Goal: Entertainment & Leisure: Consume media (video, audio)

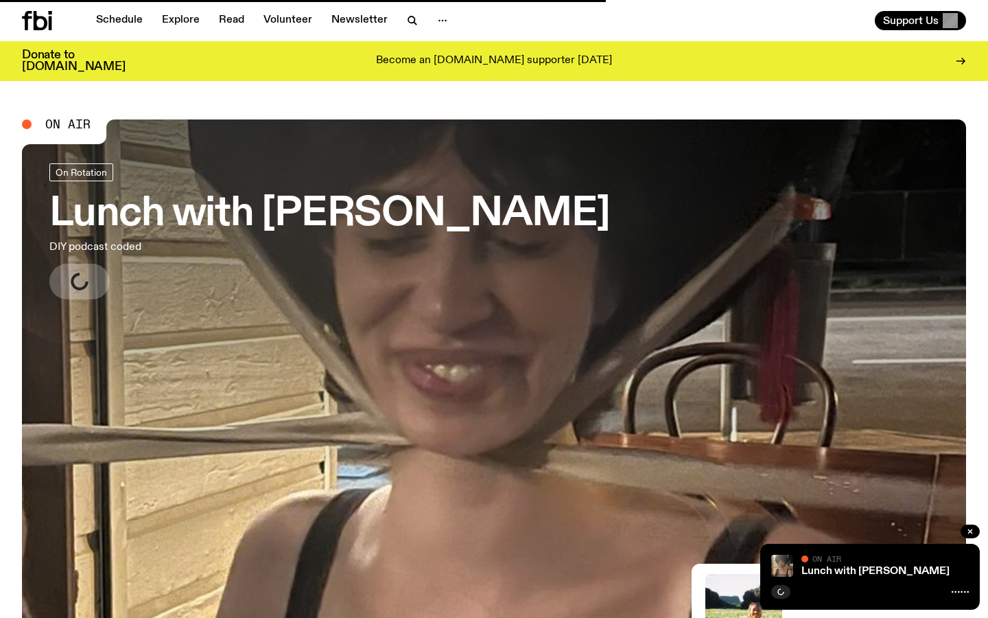
scroll to position [14, 0]
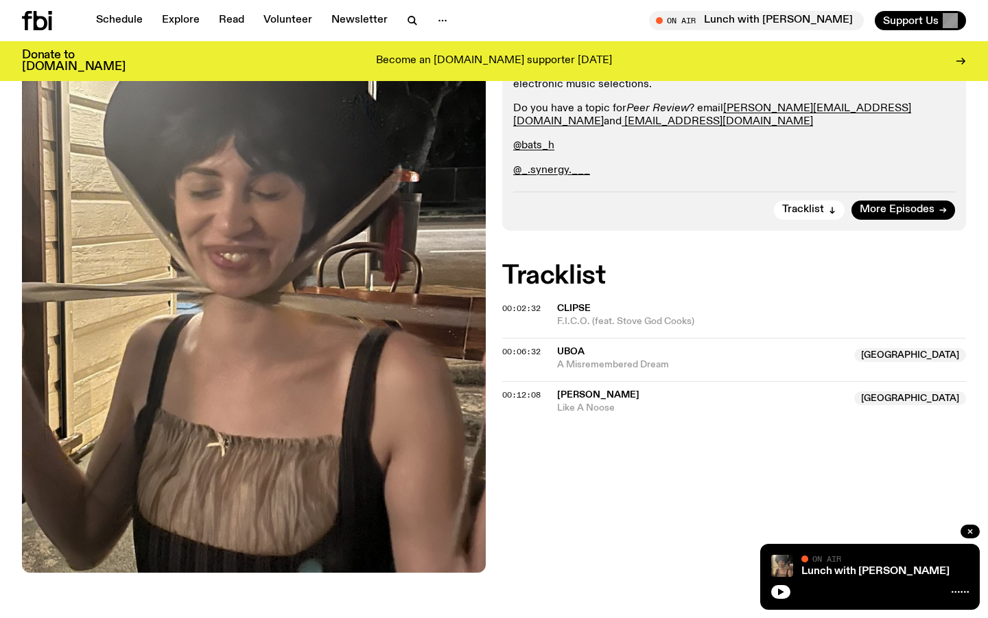
scroll to position [345, 0]
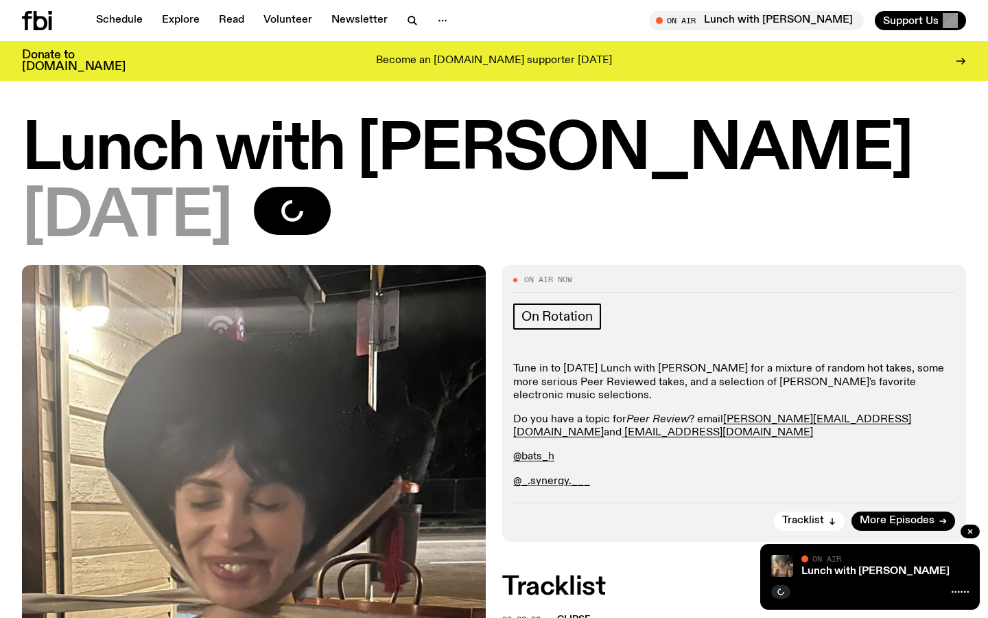
scroll to position [364, 0]
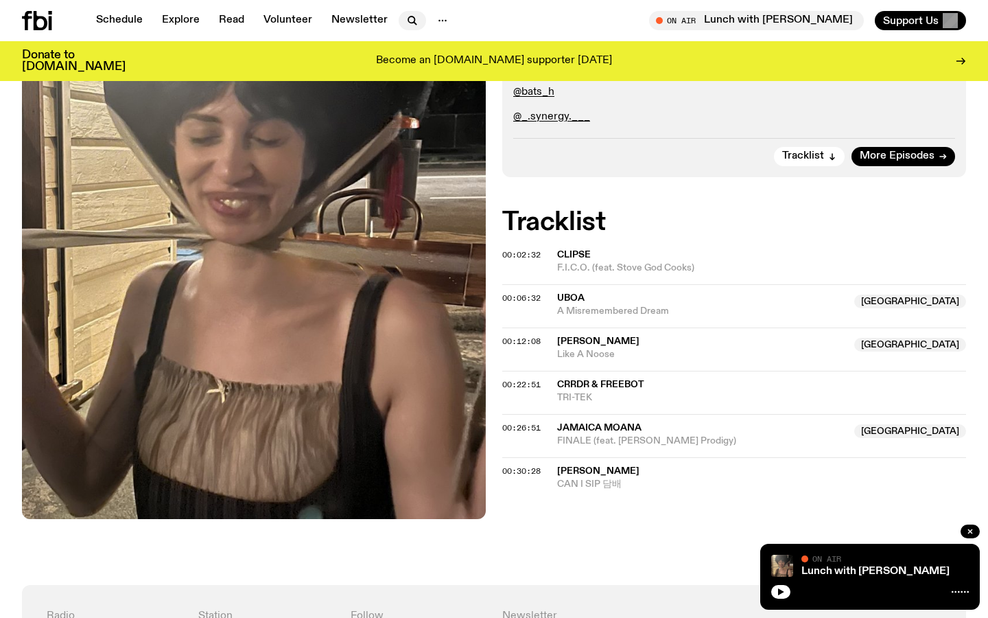
click at [413, 19] on icon "button" at bounding box center [412, 20] width 16 height 16
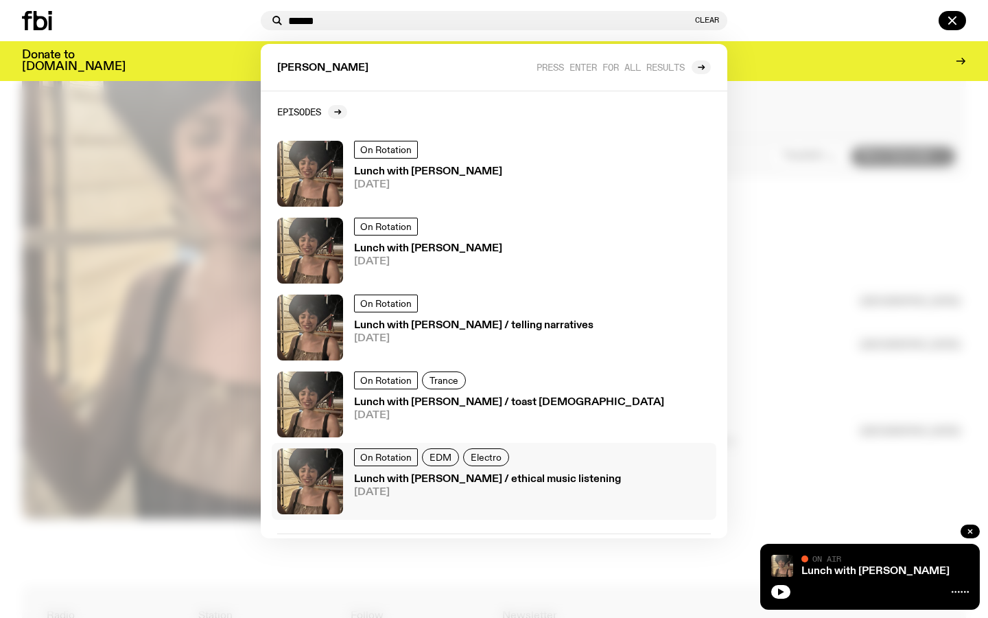
type input "******"
click at [553, 485] on h3 "Lunch with Batoul Hodroj / ethical music listening" at bounding box center [487, 479] width 267 height 10
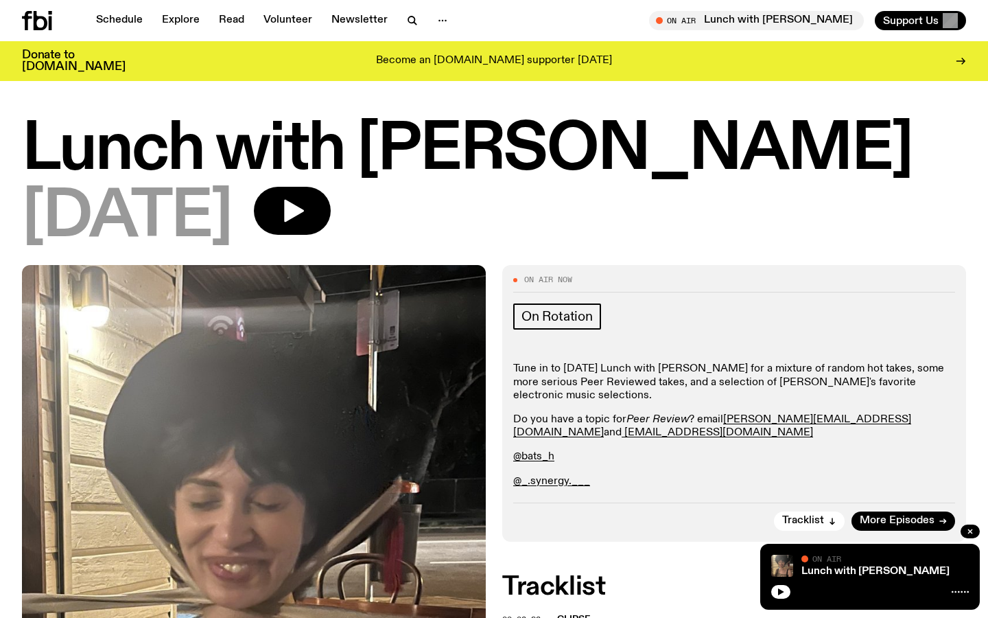
scroll to position [364, 0]
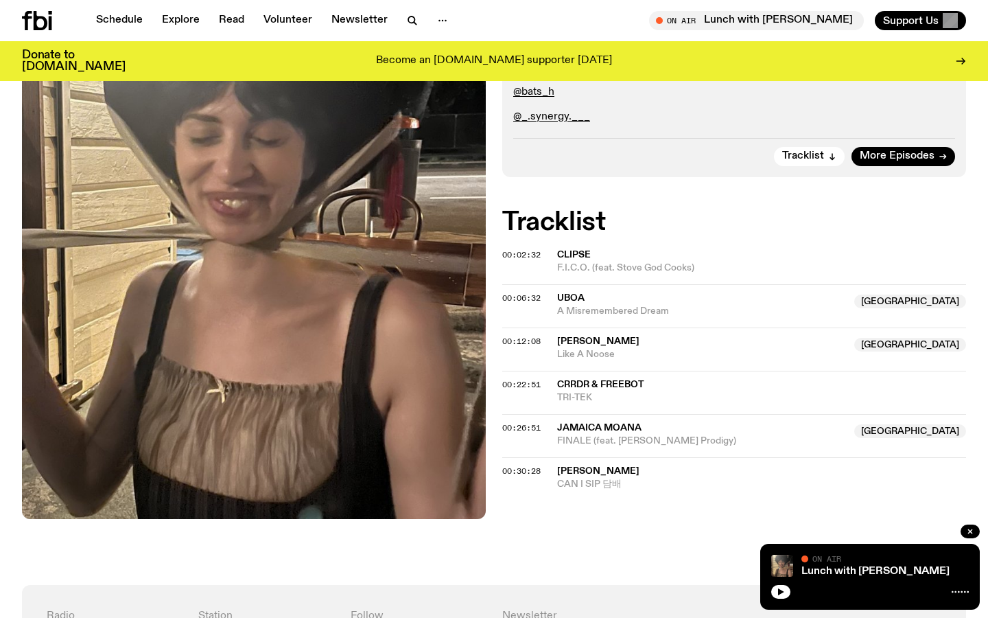
click at [409, 11] on nav "Schedule Explore Read Volunteer Newsletter" at bounding box center [272, 20] width 369 height 19
click at [410, 16] on icon "button" at bounding box center [412, 20] width 16 height 16
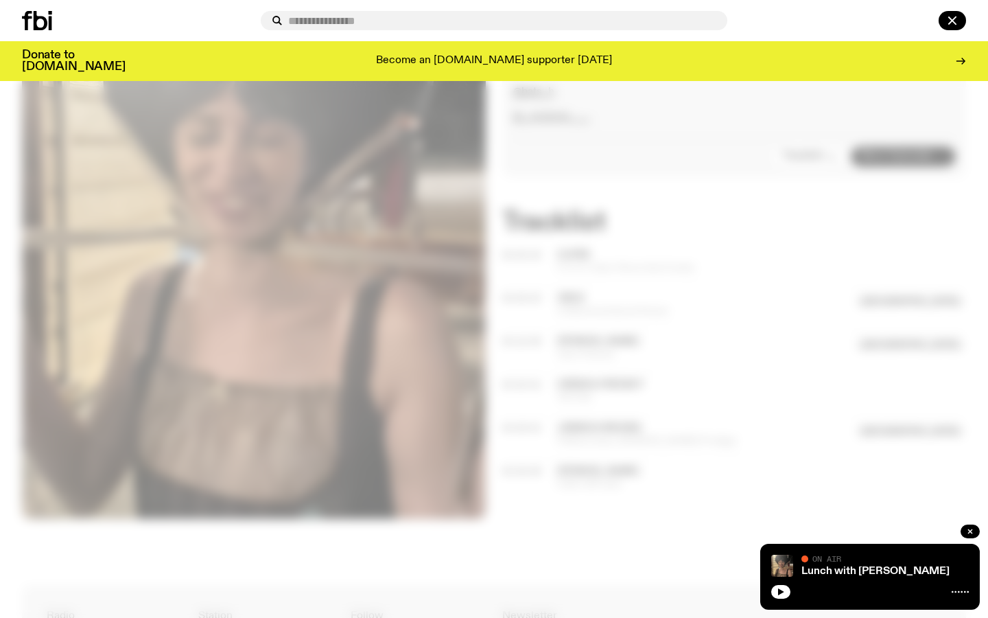
click at [410, 19] on input "text" at bounding box center [502, 21] width 428 height 12
type input "*"
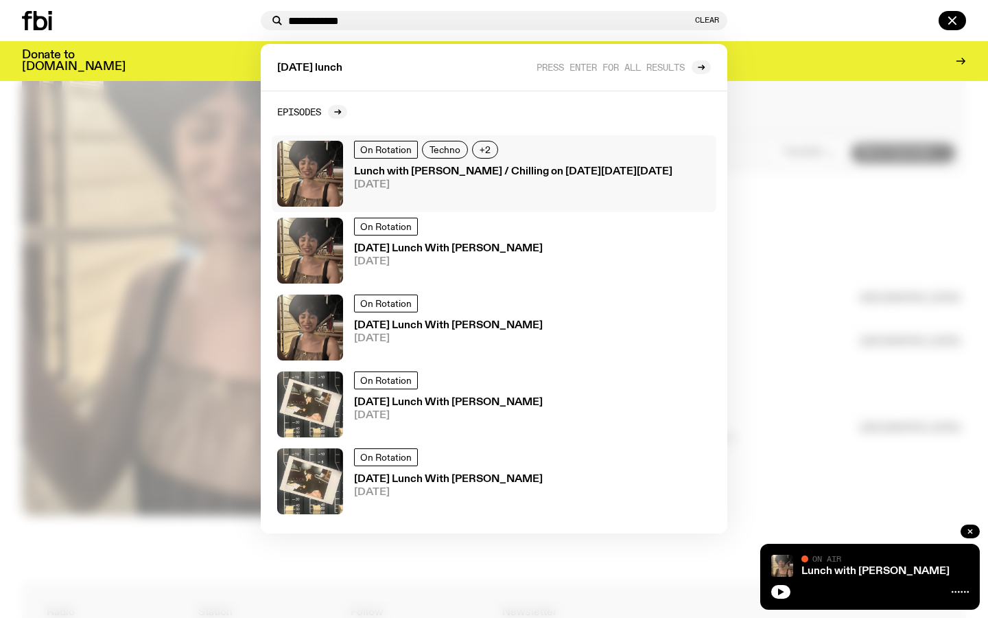
scroll to position [306, 0]
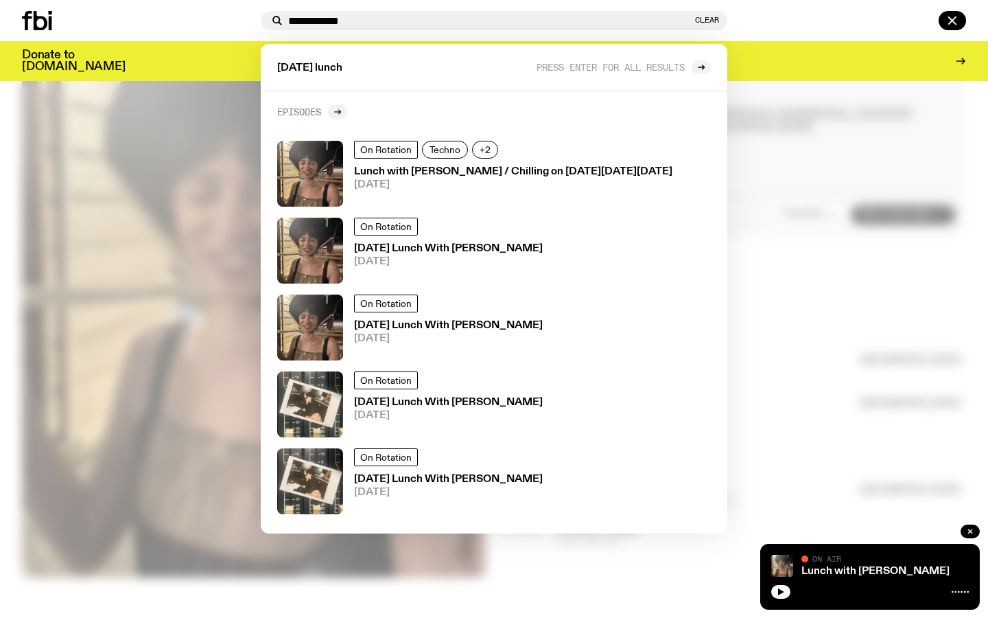
type input "**********"
click at [340, 111] on icon at bounding box center [339, 112] width 2 height 5
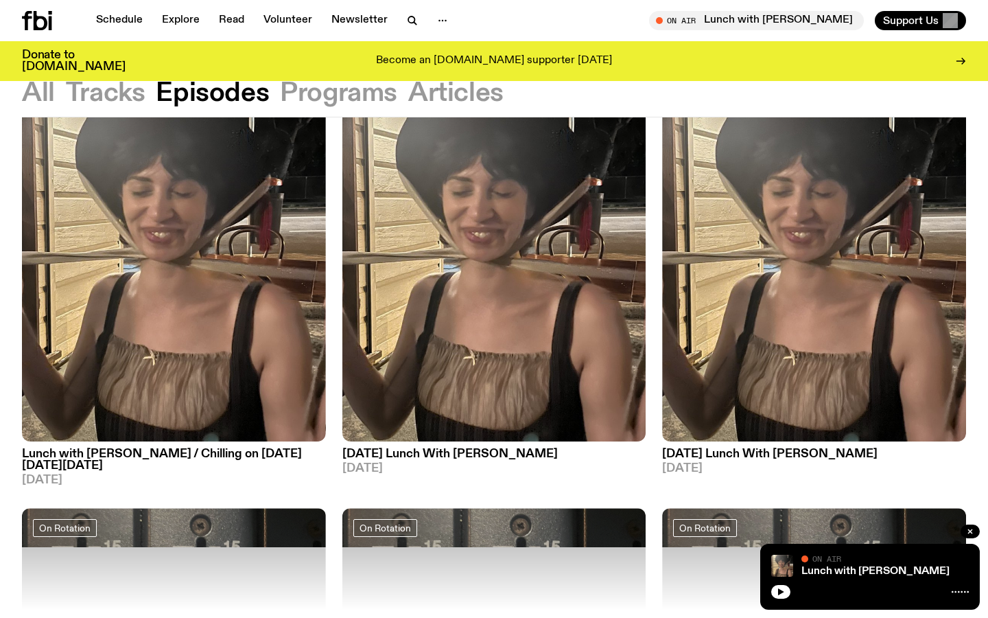
scroll to position [152, 0]
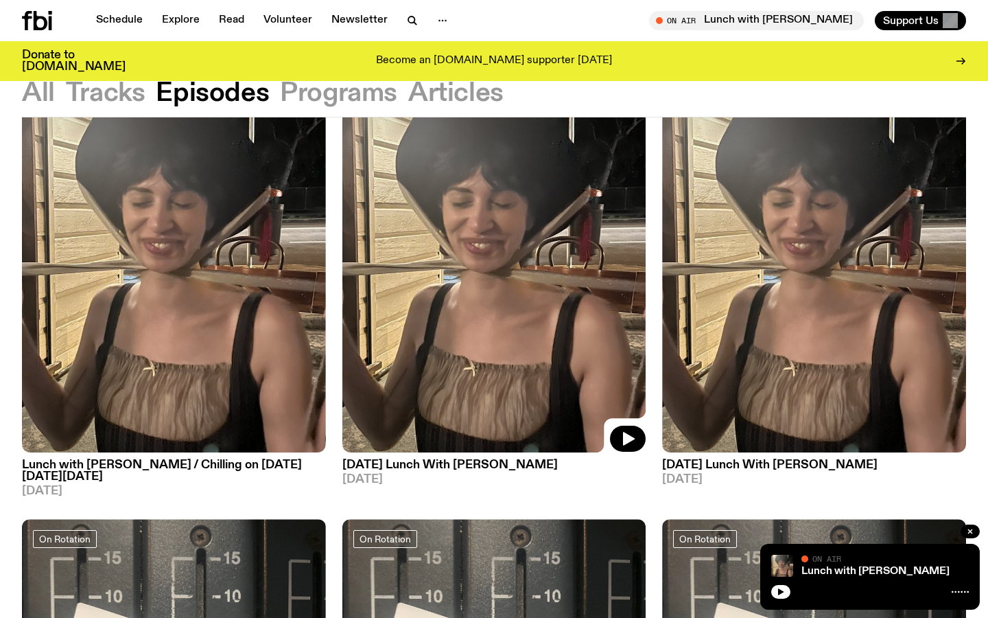
click at [511, 386] on img at bounding box center [494, 249] width 304 height 405
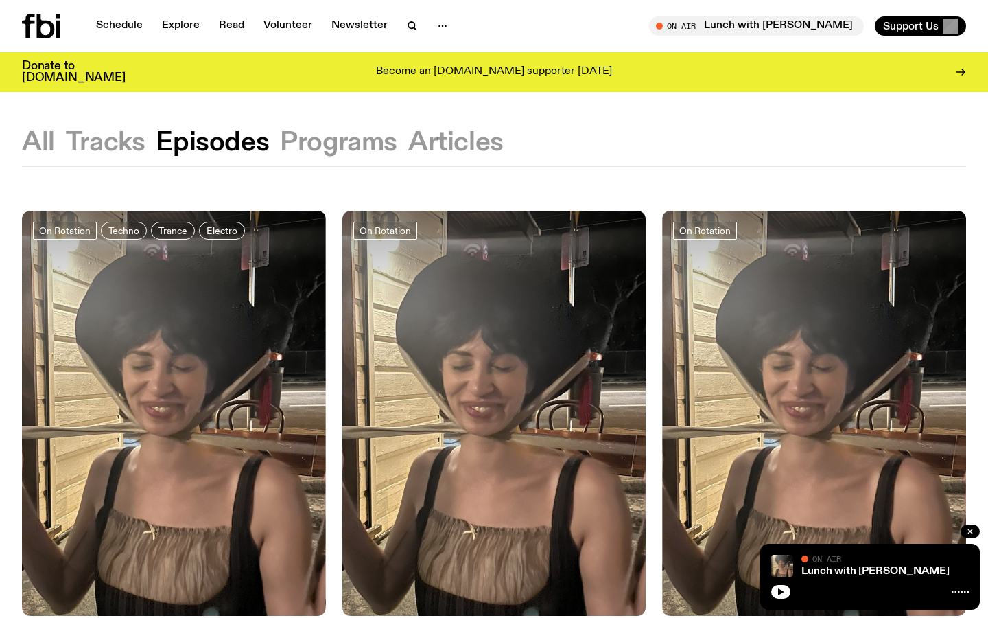
click at [120, 148] on button "Tracks" at bounding box center [106, 142] width 80 height 25
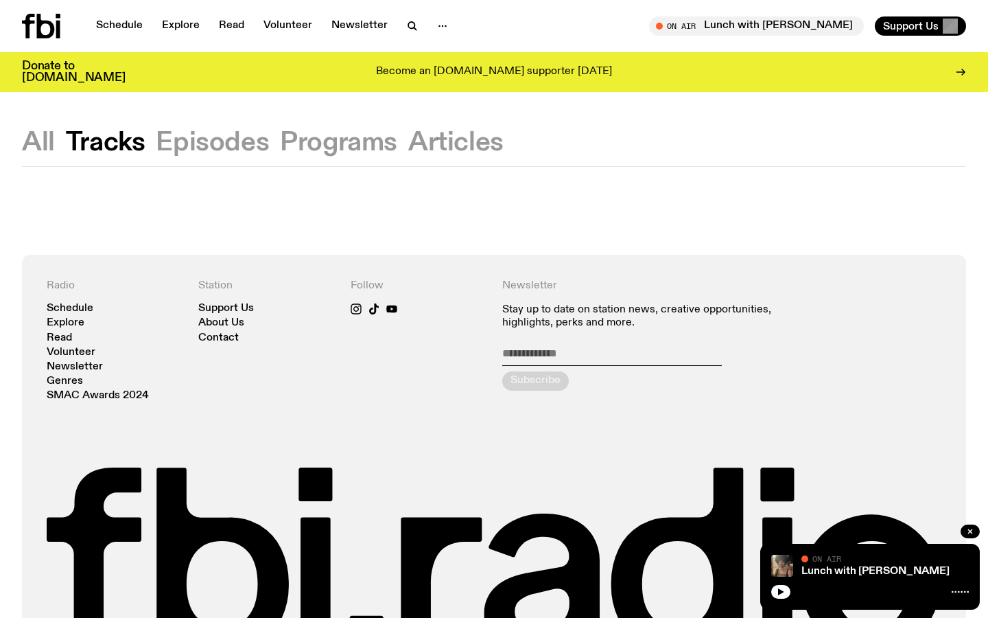
click at [38, 141] on button "All" at bounding box center [38, 142] width 33 height 25
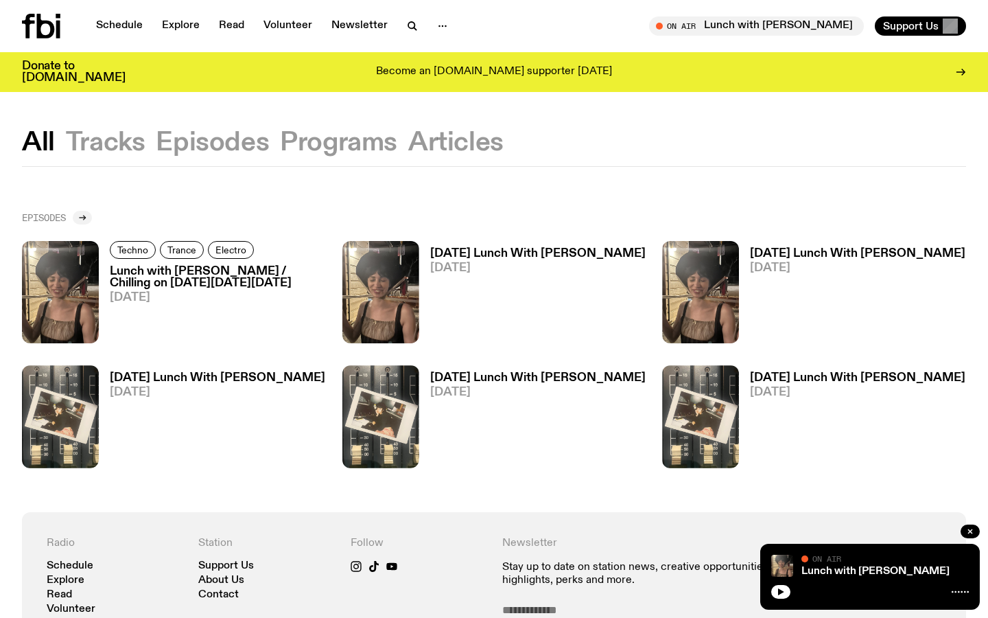
click at [83, 222] on div at bounding box center [82, 218] width 19 height 14
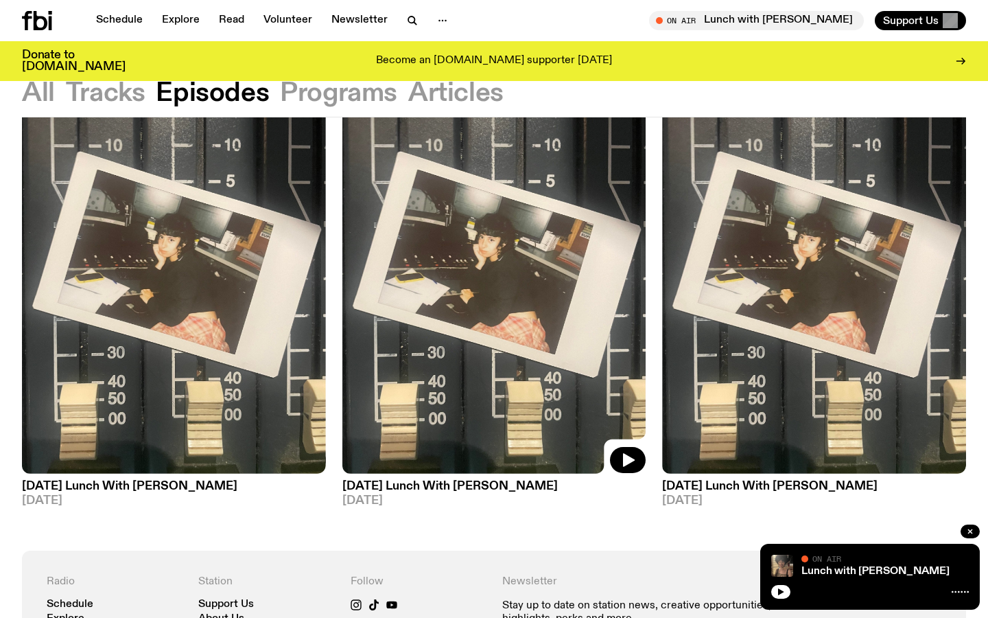
scroll to position [612, 0]
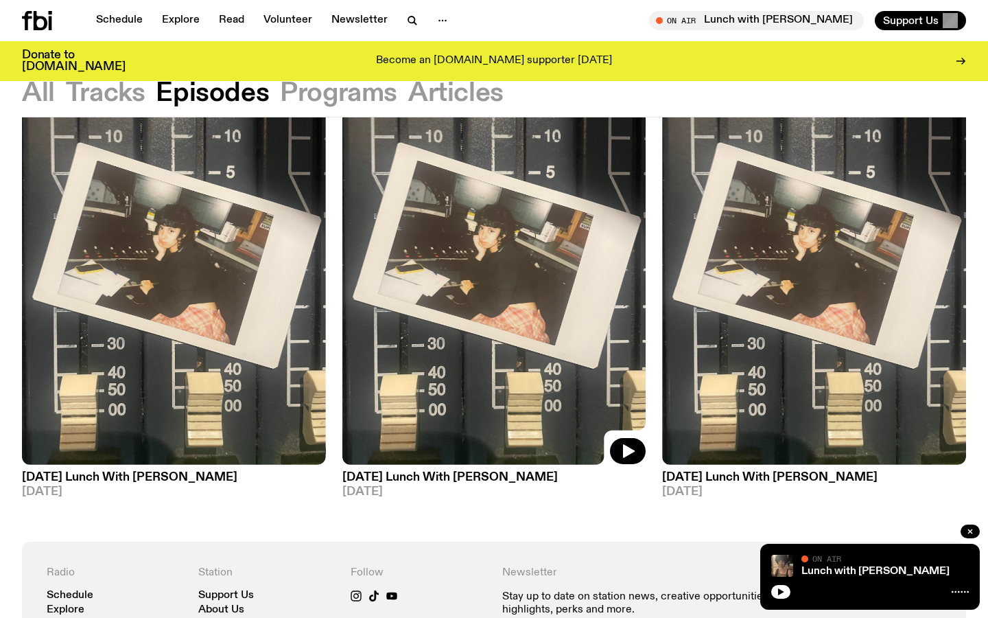
click at [513, 434] on img at bounding box center [494, 261] width 304 height 405
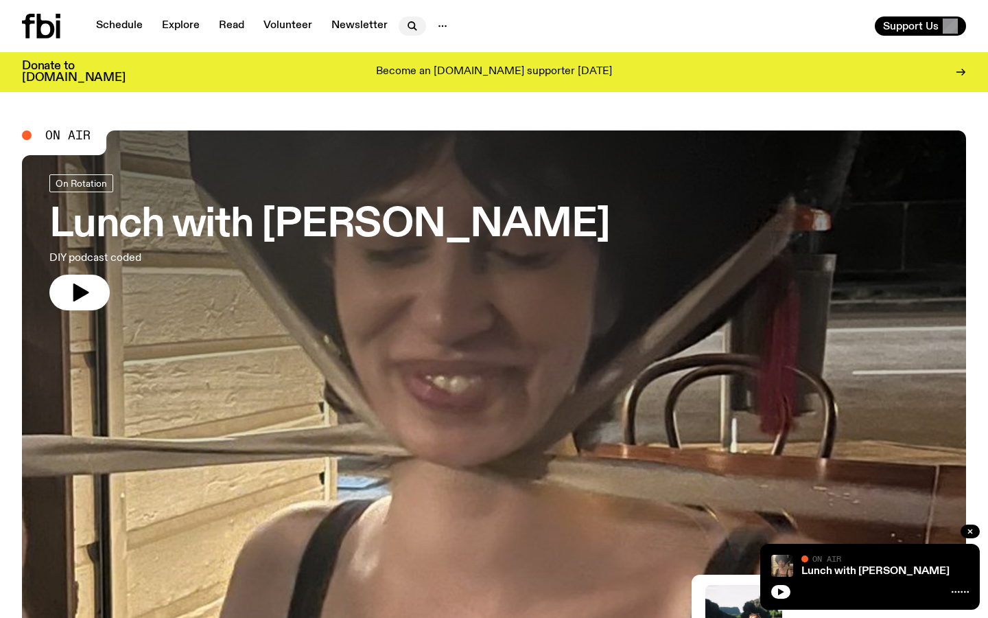
click at [408, 23] on icon "button" at bounding box center [411, 25] width 6 height 6
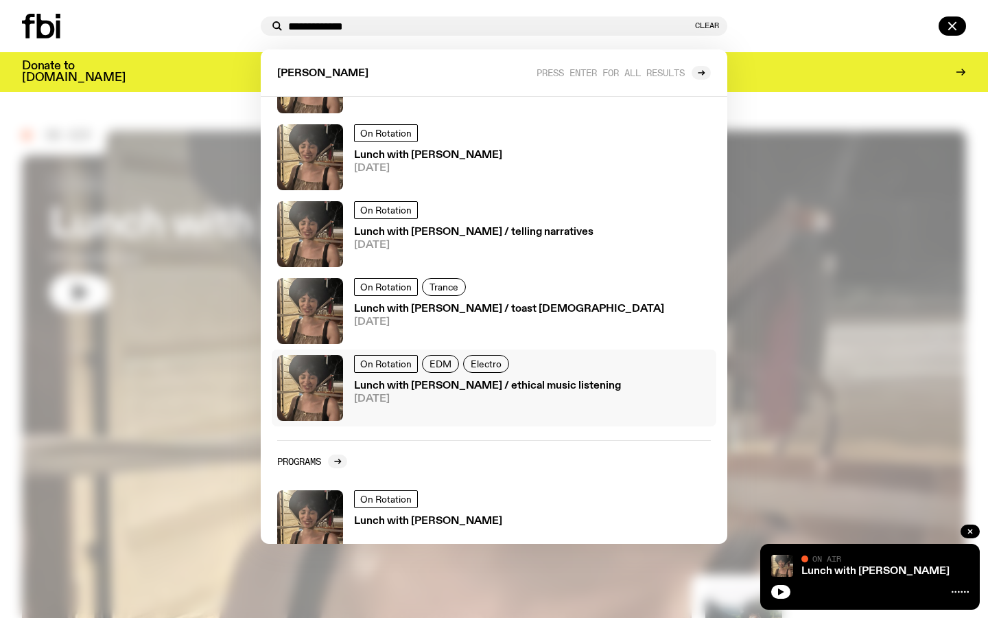
scroll to position [61, 0]
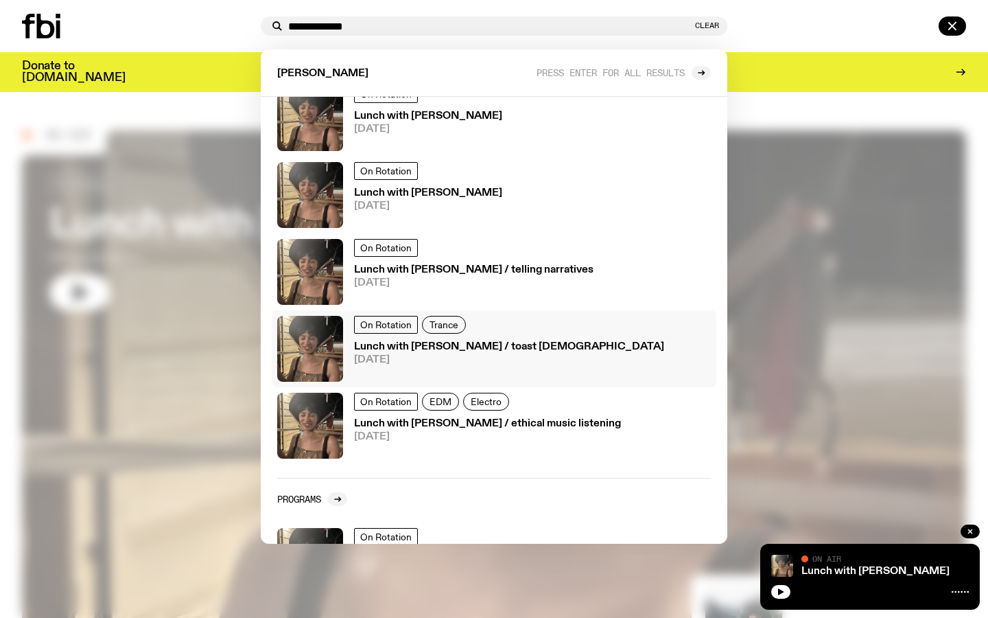
type input "**********"
click at [495, 355] on span "21.07.25" at bounding box center [509, 360] width 310 height 10
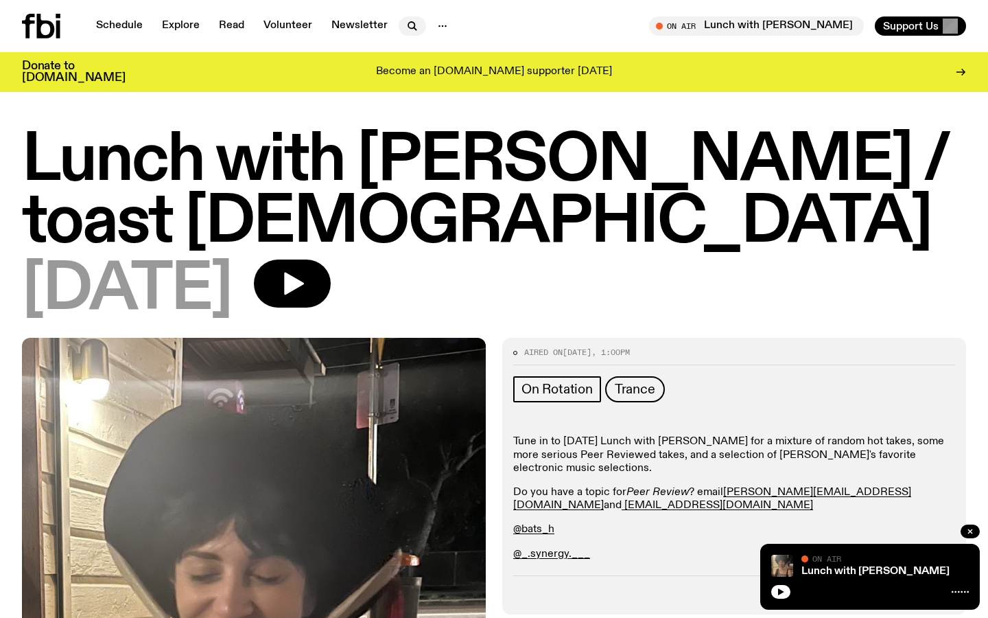
click at [411, 26] on icon "button" at bounding box center [411, 25] width 6 height 6
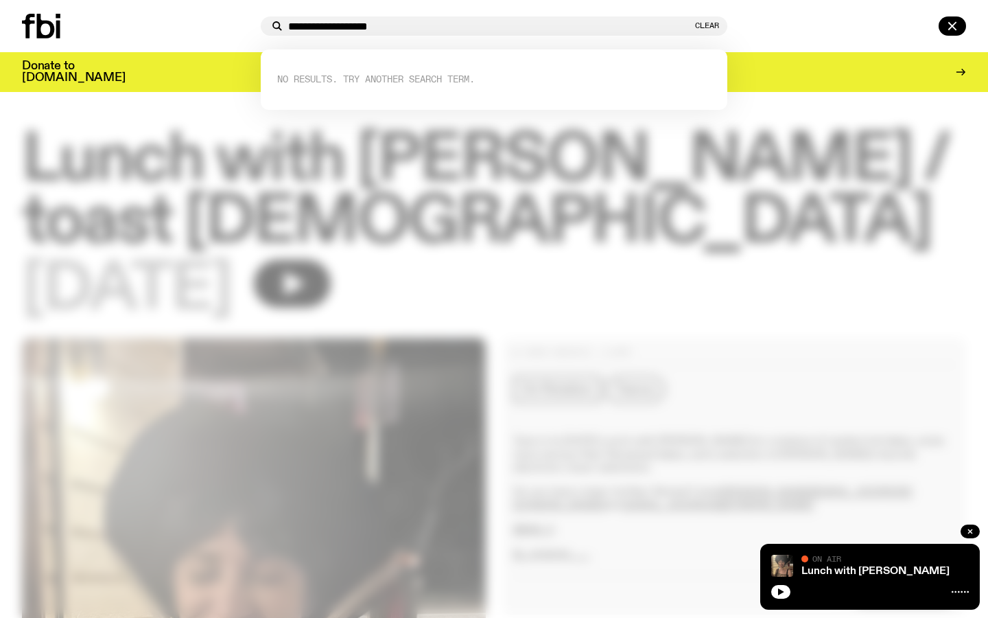
type input "**********"
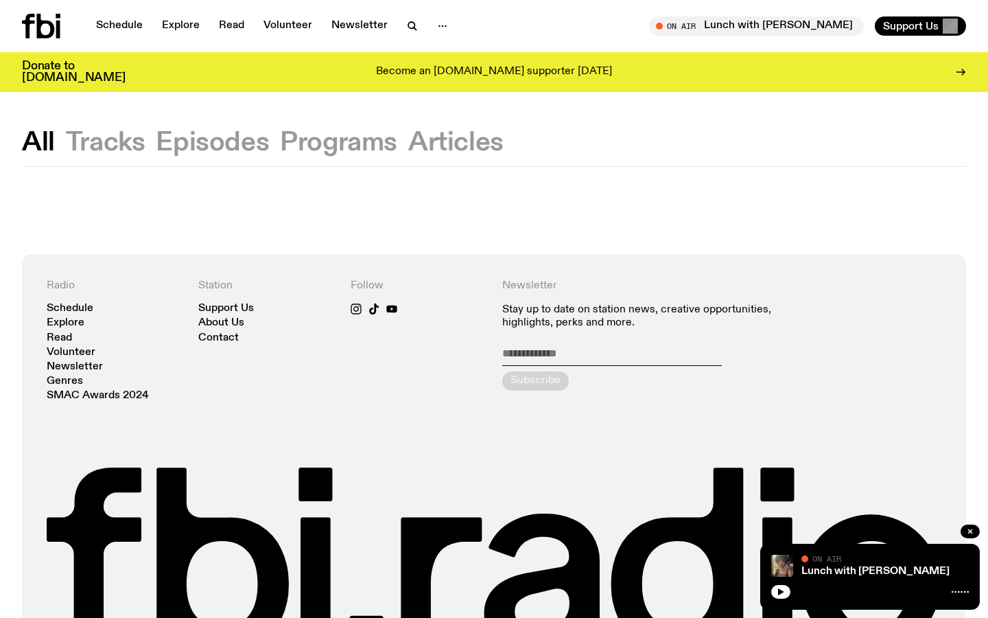
click at [280, 152] on button "Episodes" at bounding box center [338, 142] width 117 height 25
click at [417, 32] on icon "button" at bounding box center [412, 26] width 16 height 16
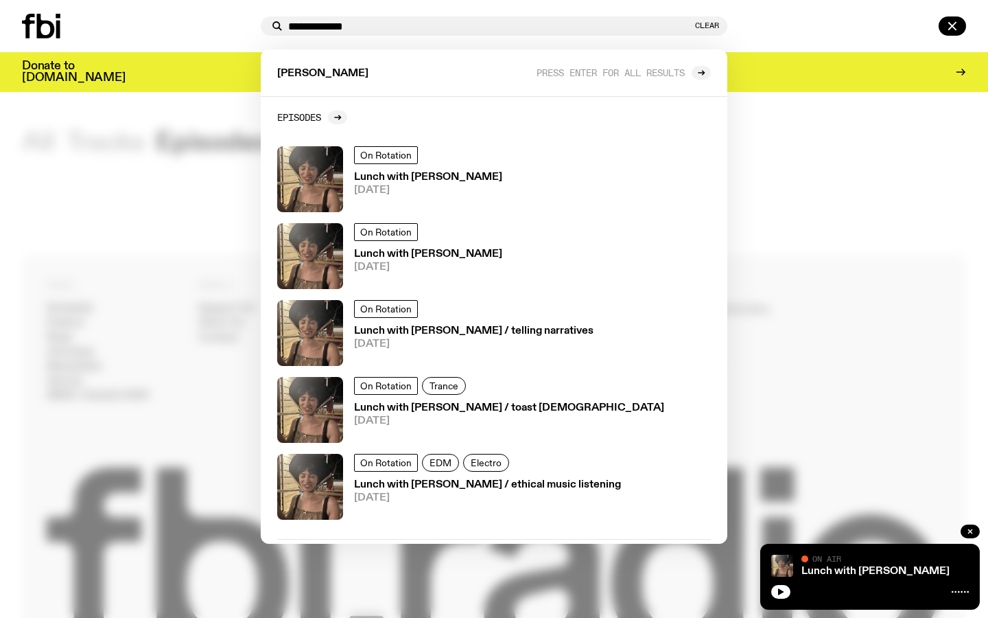
type input "**********"
click at [696, 84] on div "batoul hodroj Press enter for all results" at bounding box center [494, 72] width 467 height 47
click at [696, 75] on div at bounding box center [701, 73] width 19 height 14
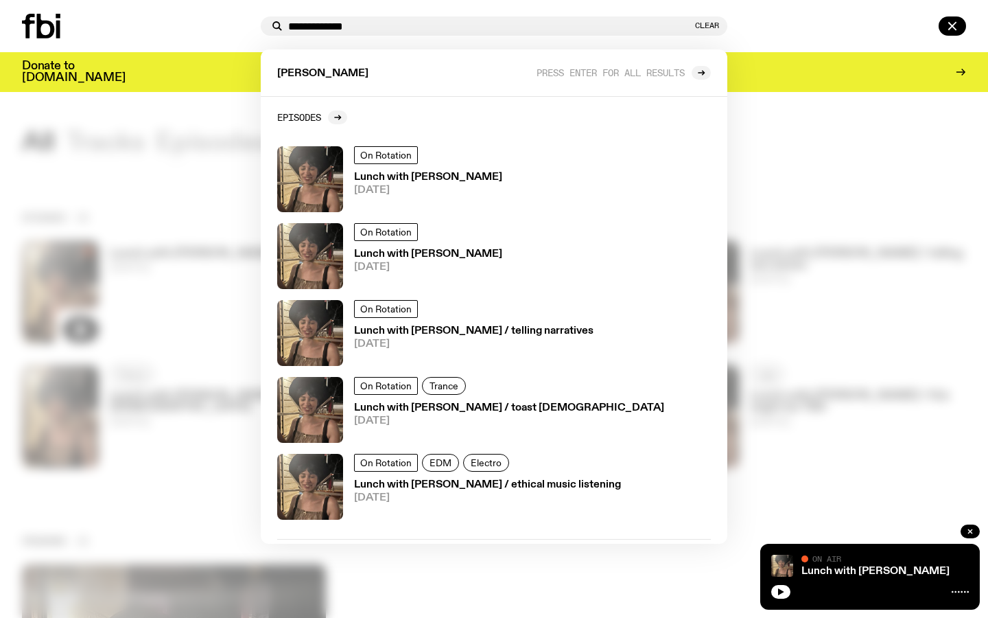
click at [782, 87] on div "Donate to fbi.radio Become an fbi.radio supporter today" at bounding box center [494, 72] width 944 height 40
click at [669, 68] on span "Press enter for all results" at bounding box center [611, 72] width 148 height 10
click at [669, 72] on span "Press enter for all results" at bounding box center [611, 72] width 148 height 10
click at [699, 71] on icon at bounding box center [701, 73] width 8 height 8
click at [615, 31] on input "**********" at bounding box center [490, 27] width 404 height 12
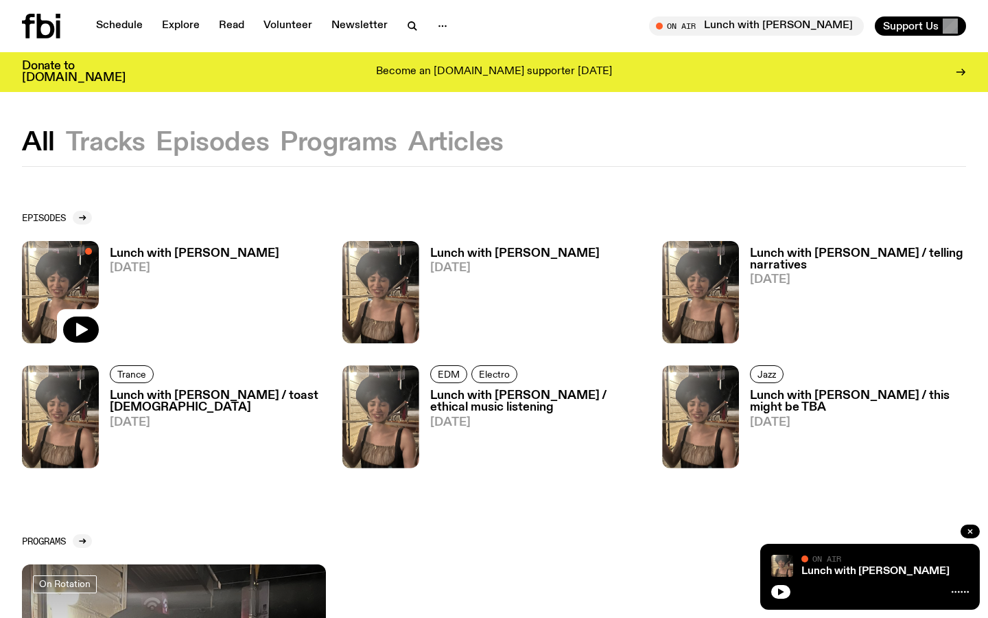
click at [837, 395] on h3 "Lunch with Batoul Hodroj / this might be TBA" at bounding box center [858, 401] width 216 height 23
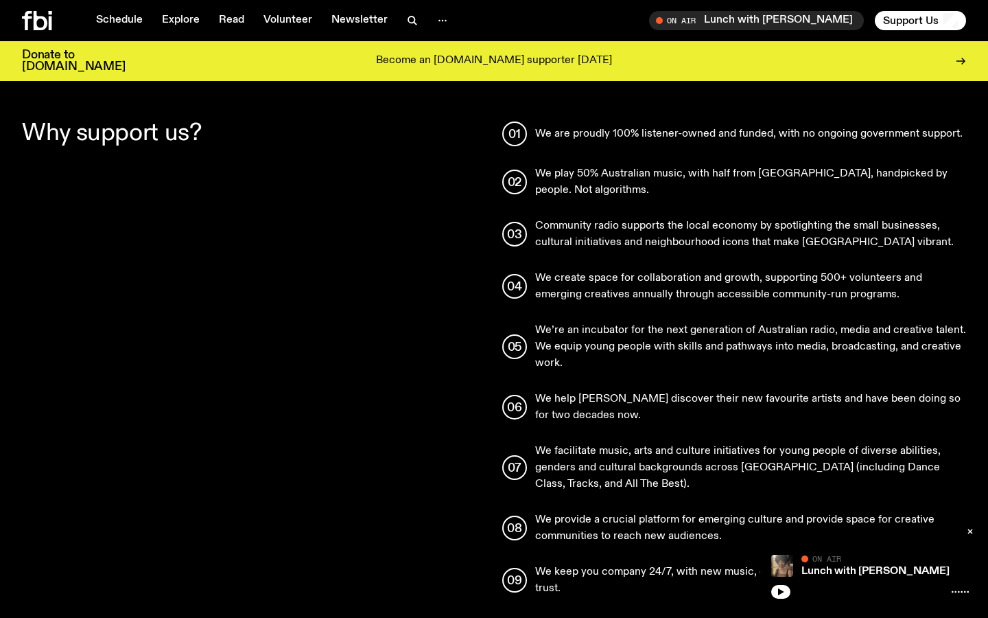
scroll to position [713, 0]
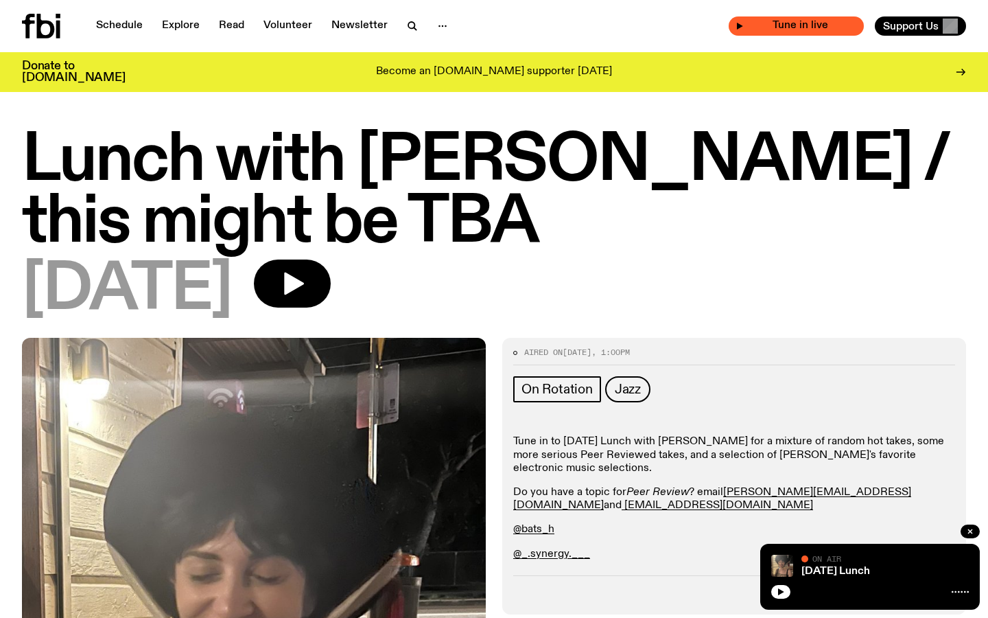
click at [801, 16] on div "On Air Monday Lunch Tune in live" at bounding box center [796, 25] width 135 height 19
click at [857, 564] on div "On Air" at bounding box center [885, 560] width 167 height 10
click at [126, 27] on link "Schedule" at bounding box center [119, 25] width 63 height 19
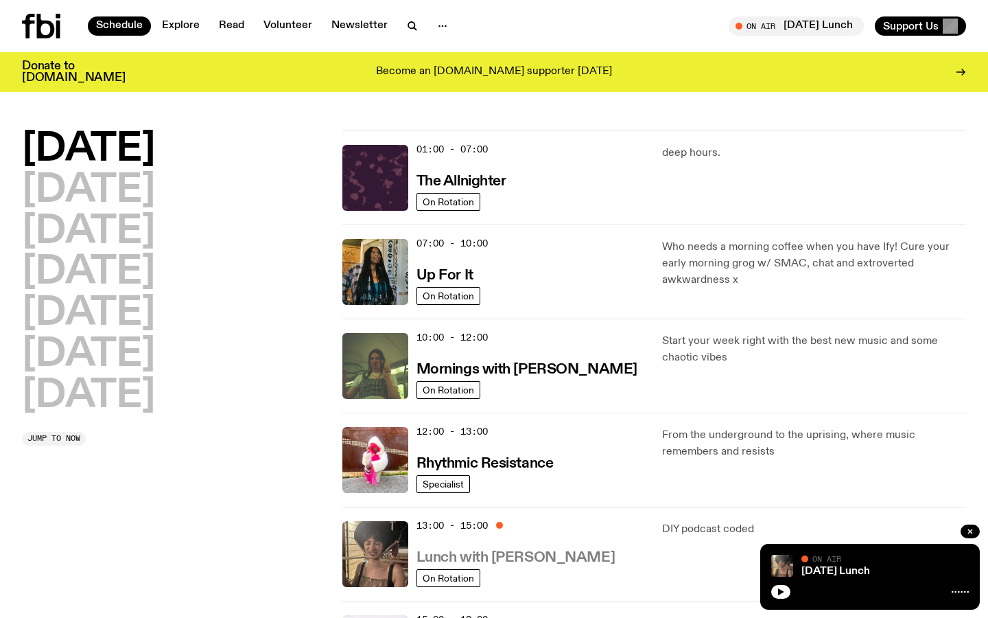
click at [529, 559] on h3 "Lunch with Batoul Hodroj" at bounding box center [516, 557] width 198 height 14
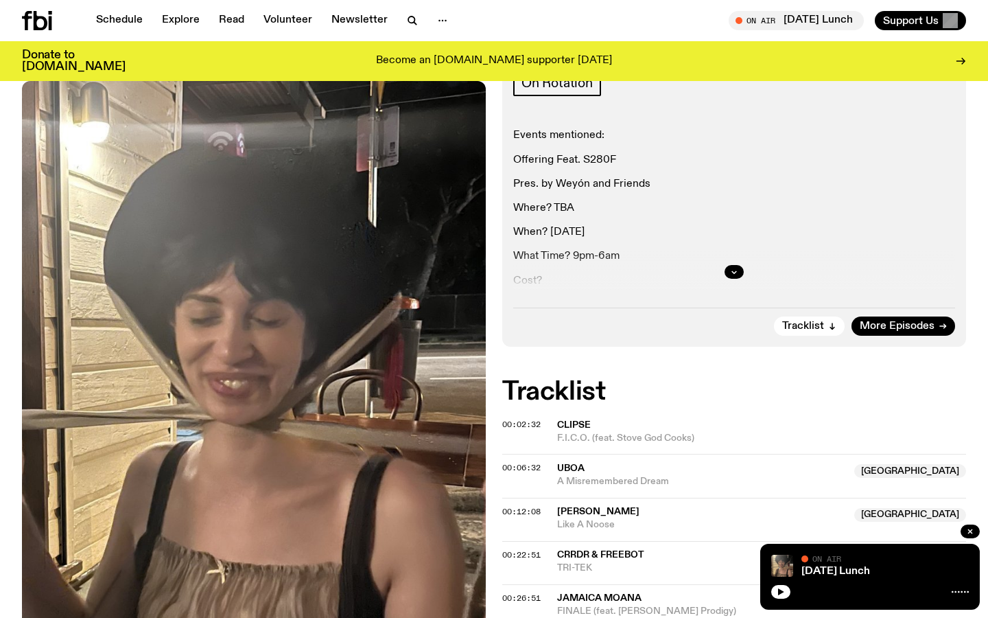
scroll to position [213, 0]
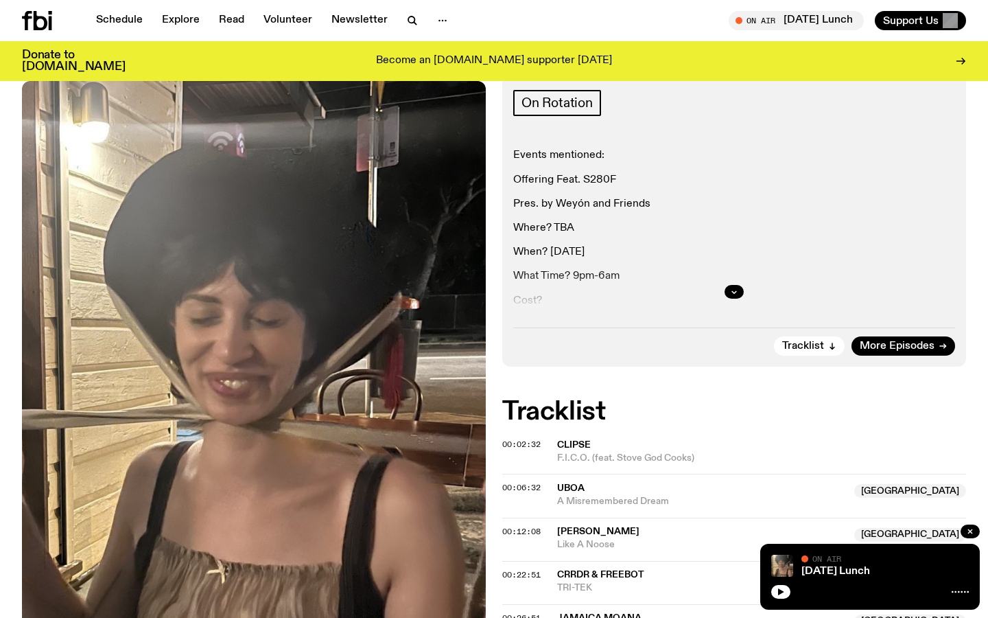
click at [731, 285] on div at bounding box center [734, 292] width 442 height 44
click at [734, 290] on icon "button" at bounding box center [734, 292] width 8 height 8
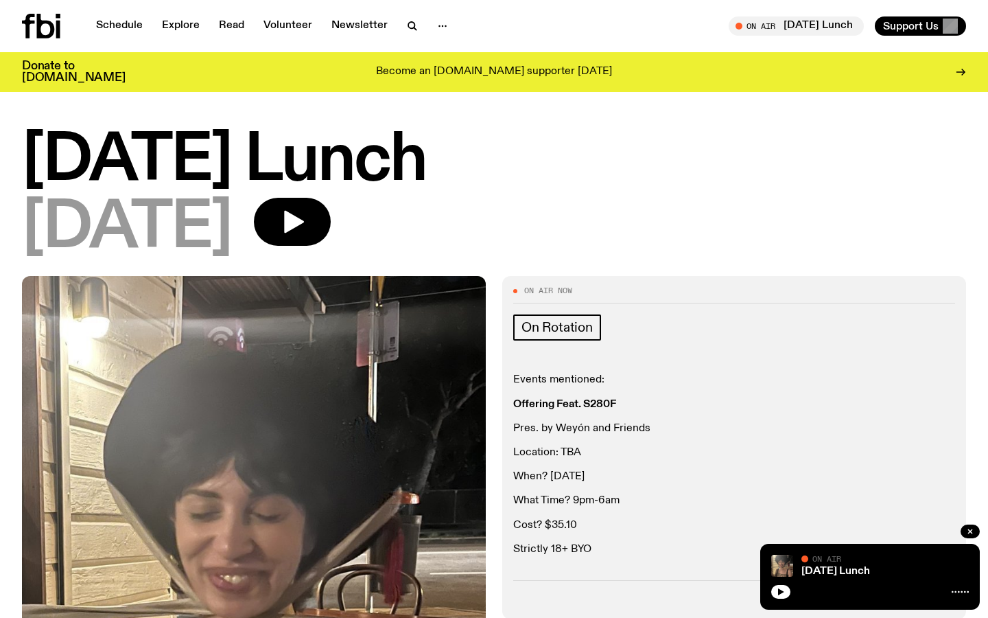
scroll to position [0, 0]
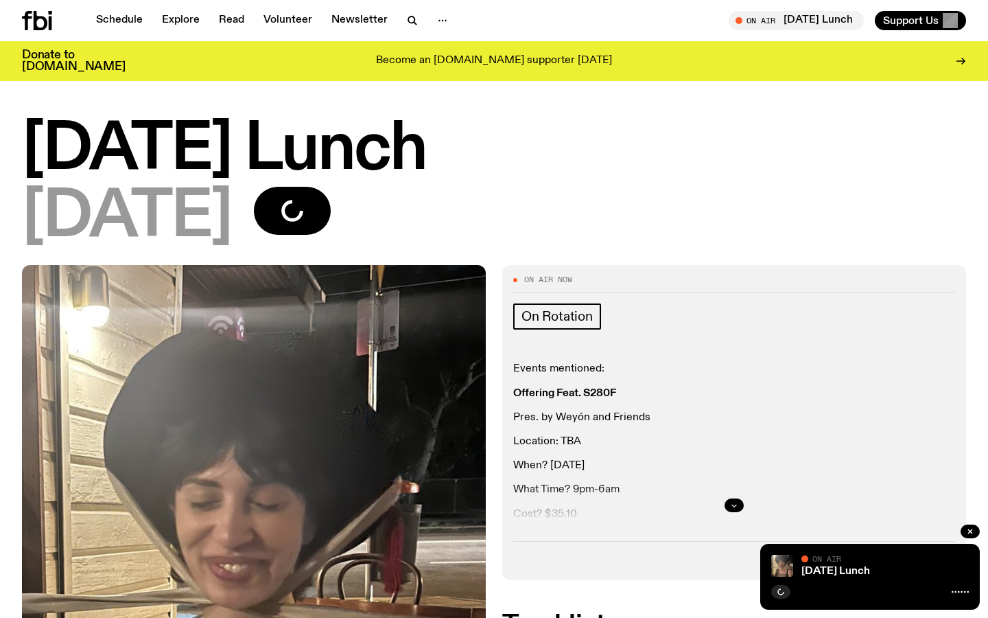
drag, startPoint x: 0, startPoint y: 0, endPoint x: 739, endPoint y: 215, distance: 769.1
click at [739, 498] on button "button" at bounding box center [734, 505] width 19 height 14
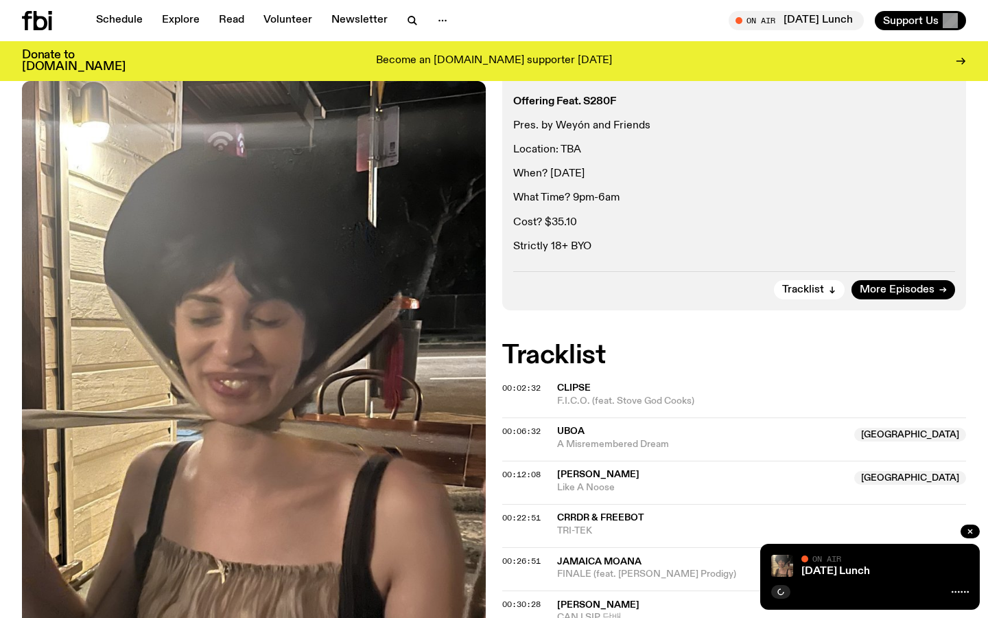
scroll to position [292, 0]
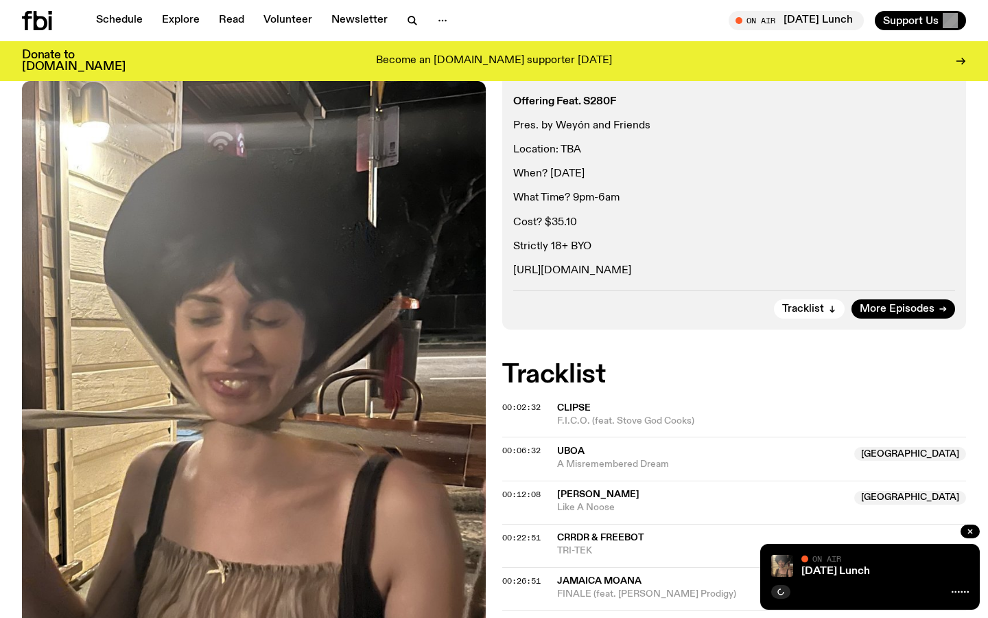
click at [631, 265] on link "[URL][DOMAIN_NAME]" at bounding box center [572, 270] width 118 height 11
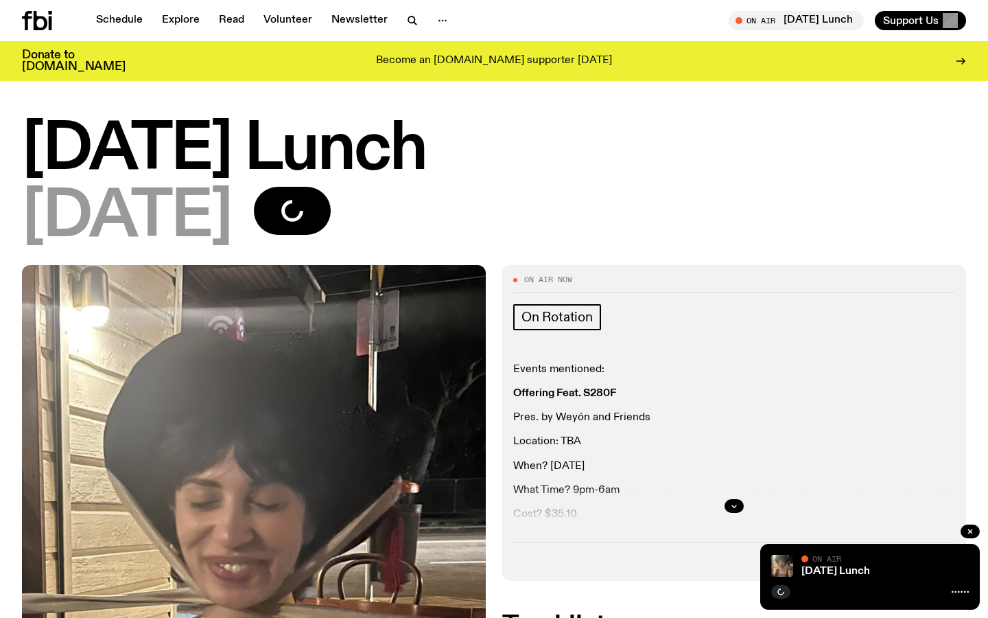
scroll to position [146, 0]
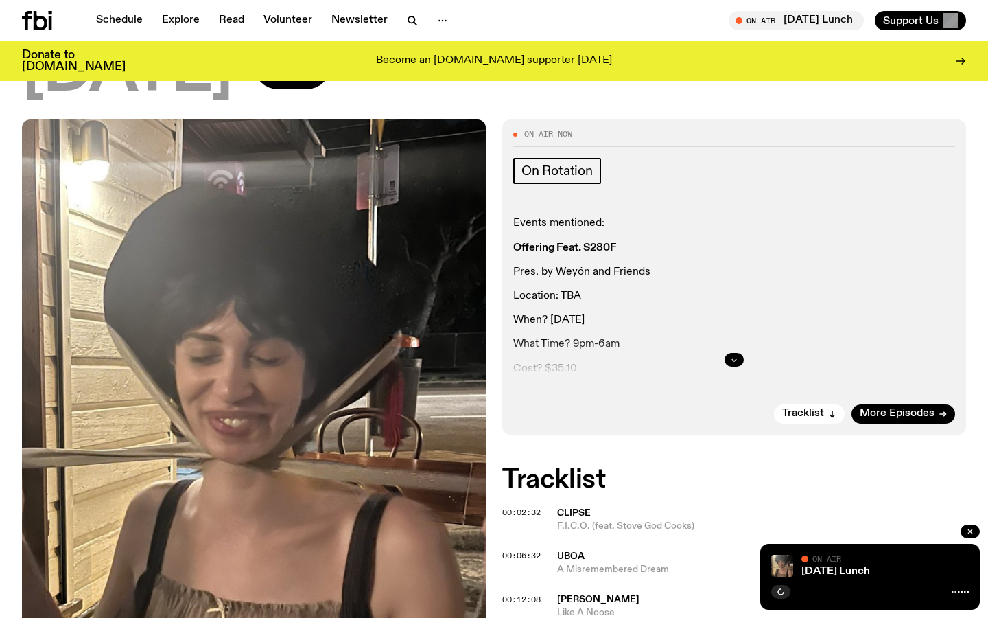
click at [733, 356] on button "button" at bounding box center [734, 360] width 19 height 14
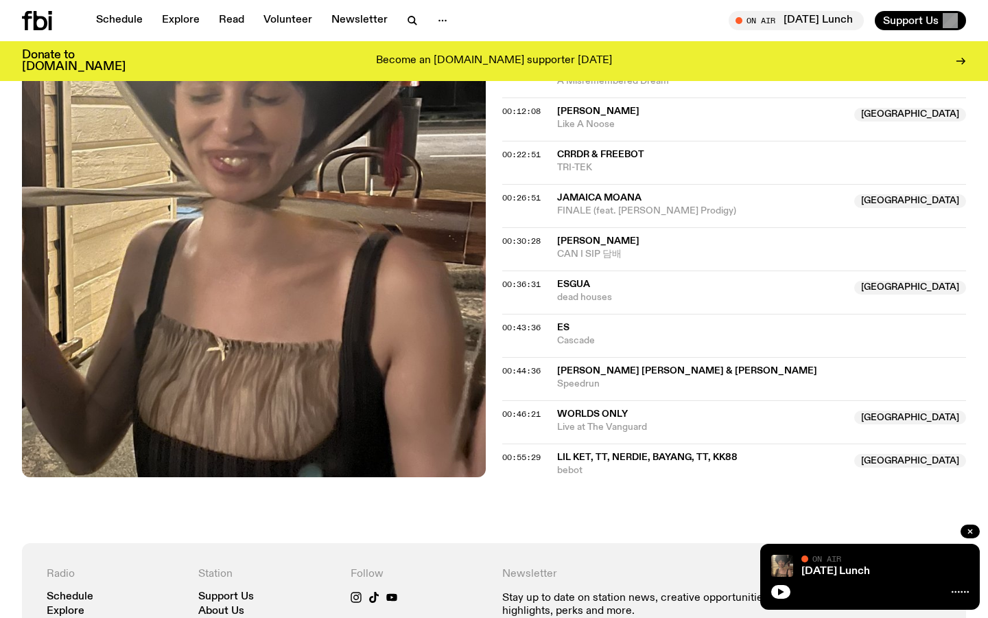
scroll to position [683, 0]
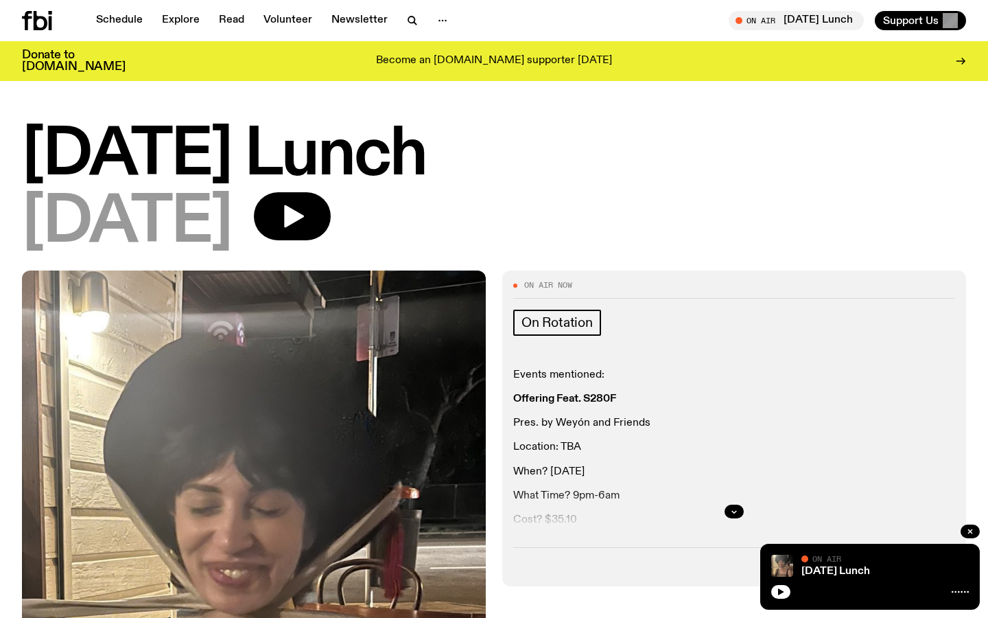
scroll to position [135, 0]
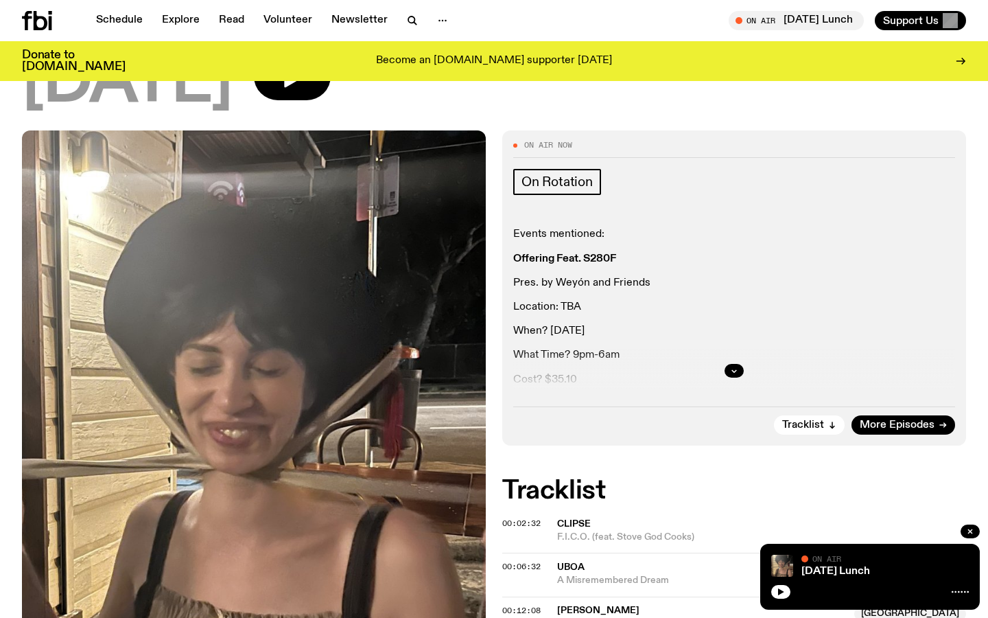
click at [738, 378] on div at bounding box center [734, 371] width 442 height 44
click at [735, 371] on icon "button" at bounding box center [734, 371] width 8 height 8
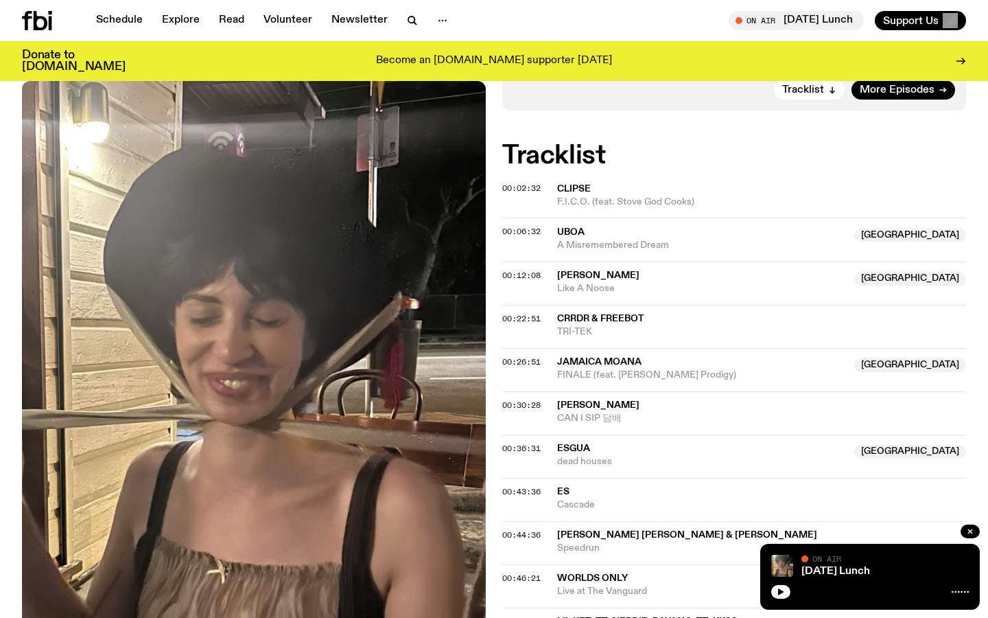
scroll to position [202, 0]
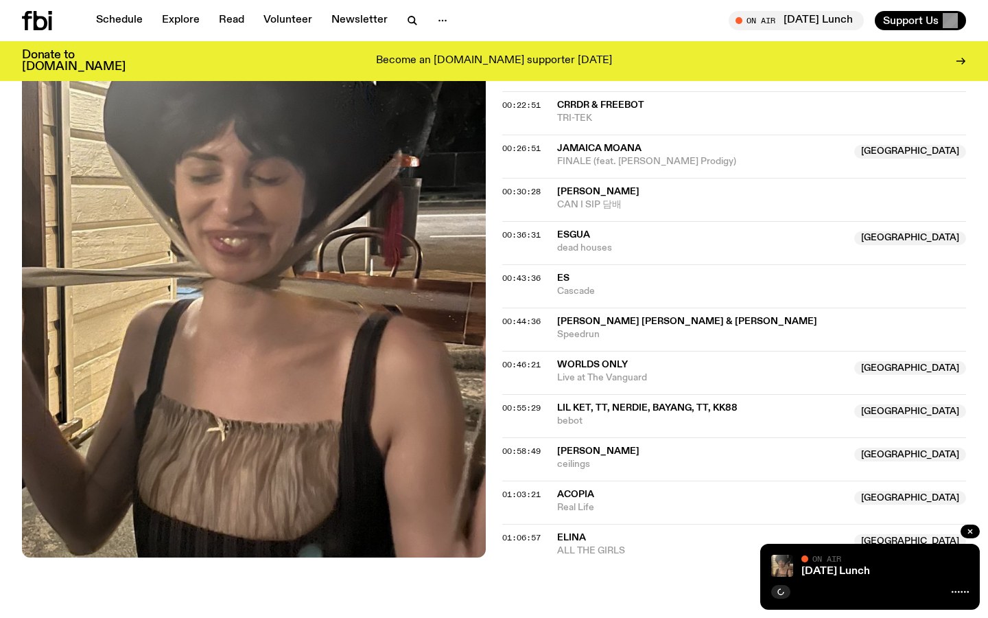
scroll to position [690, 0]
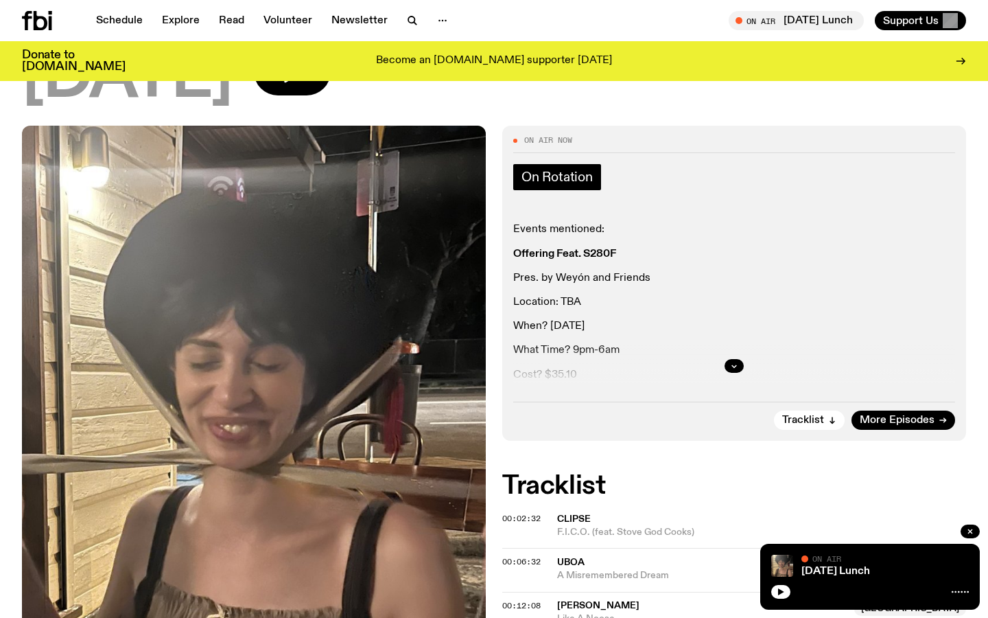
scroll to position [140, 0]
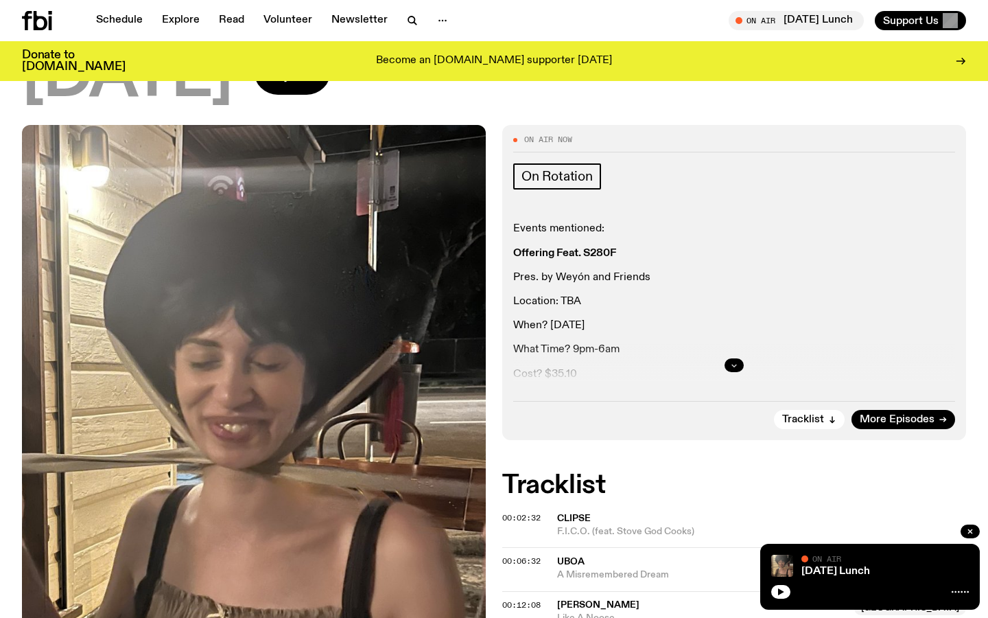
click at [731, 367] on icon "button" at bounding box center [734, 365] width 8 height 8
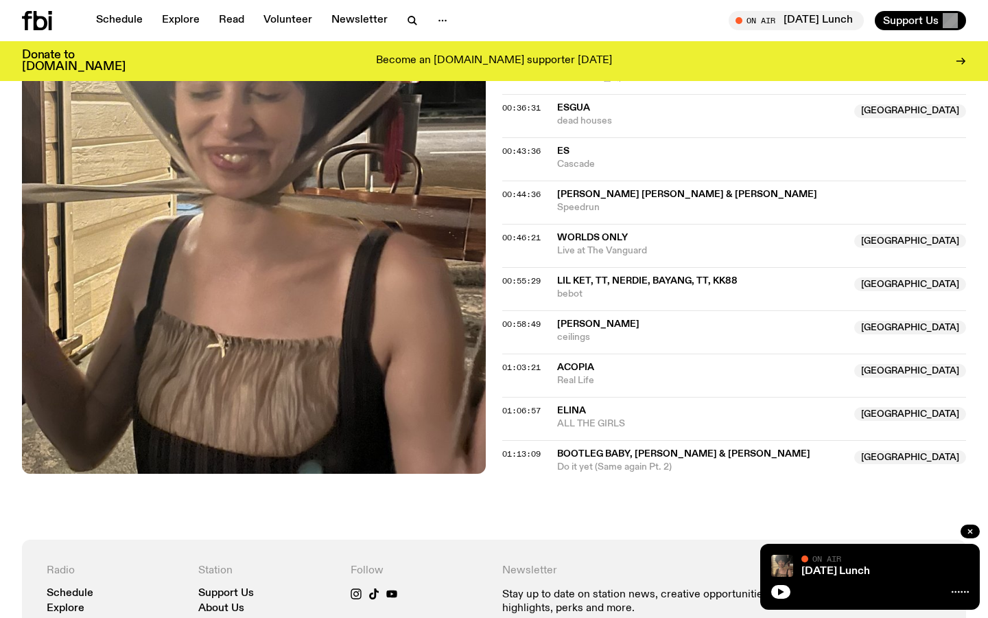
scroll to position [852, 0]
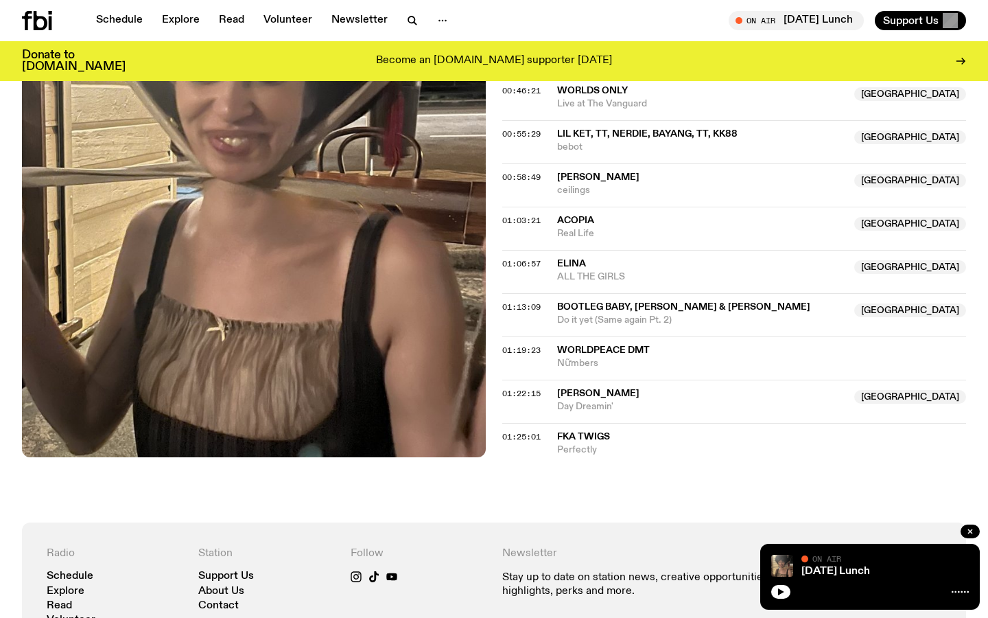
scroll to position [959, 0]
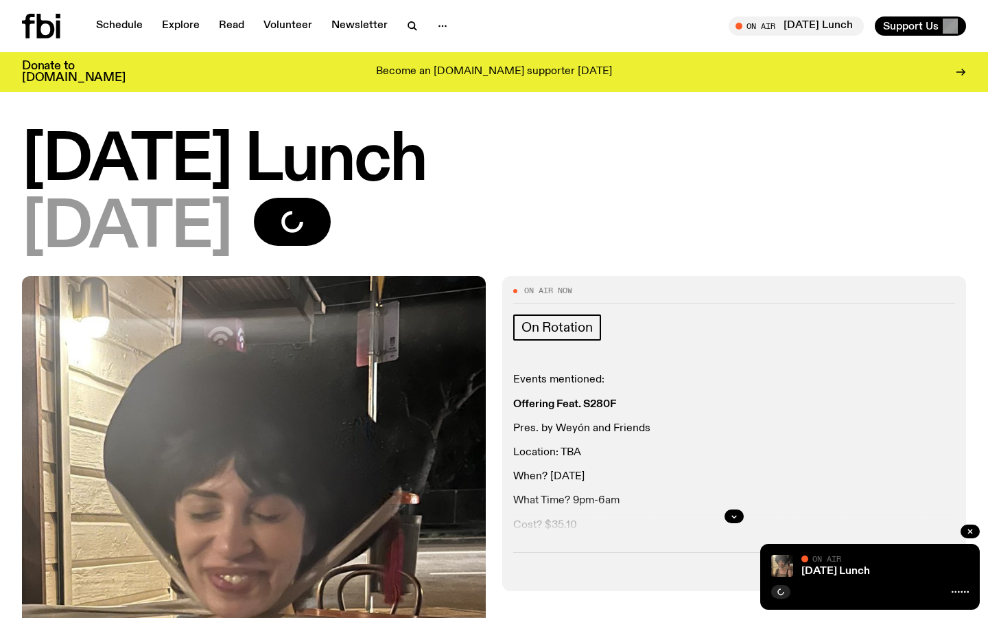
click at [408, 37] on div "Schedule Explore Read Volunteer Newsletter" at bounding box center [255, 26] width 467 height 25
click at [408, 32] on icon "button" at bounding box center [412, 26] width 16 height 16
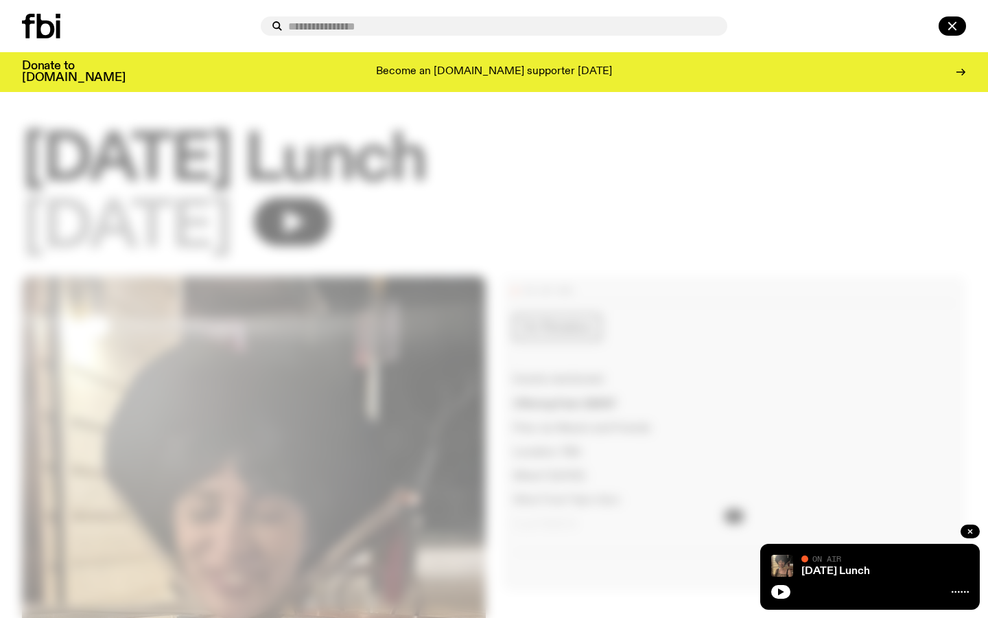
click at [421, 32] on input "text" at bounding box center [502, 27] width 428 height 12
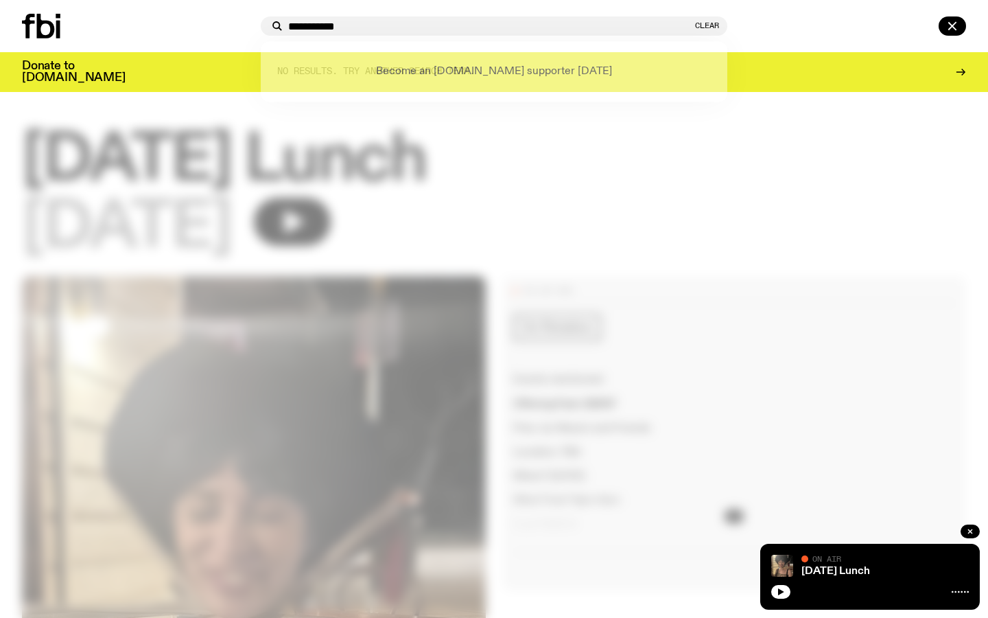
type input "**********"
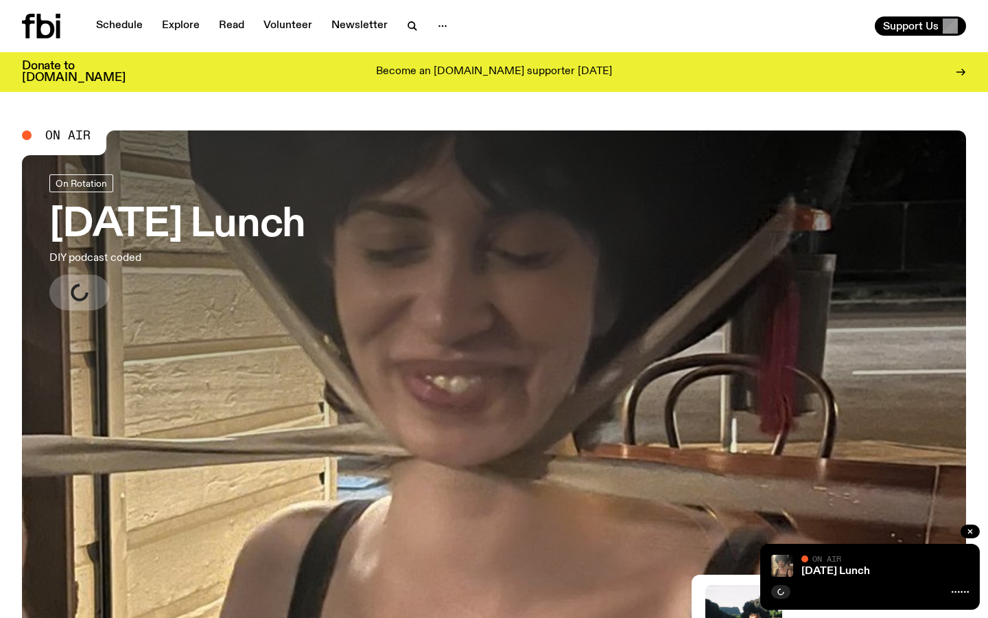
click at [255, 232] on h3 "[DATE] Lunch" at bounding box center [177, 225] width 256 height 38
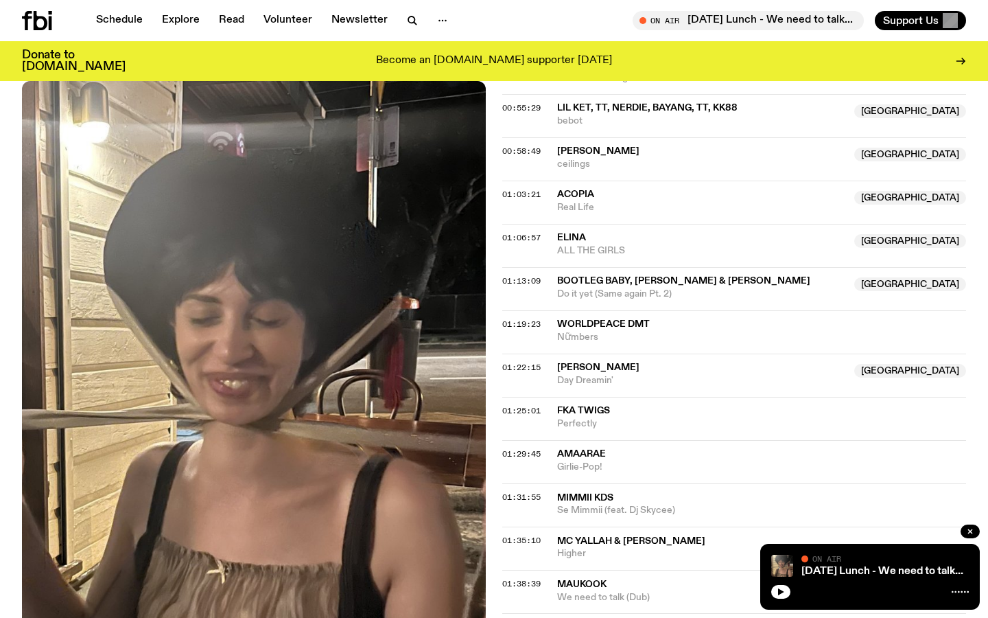
scroll to position [1067, 0]
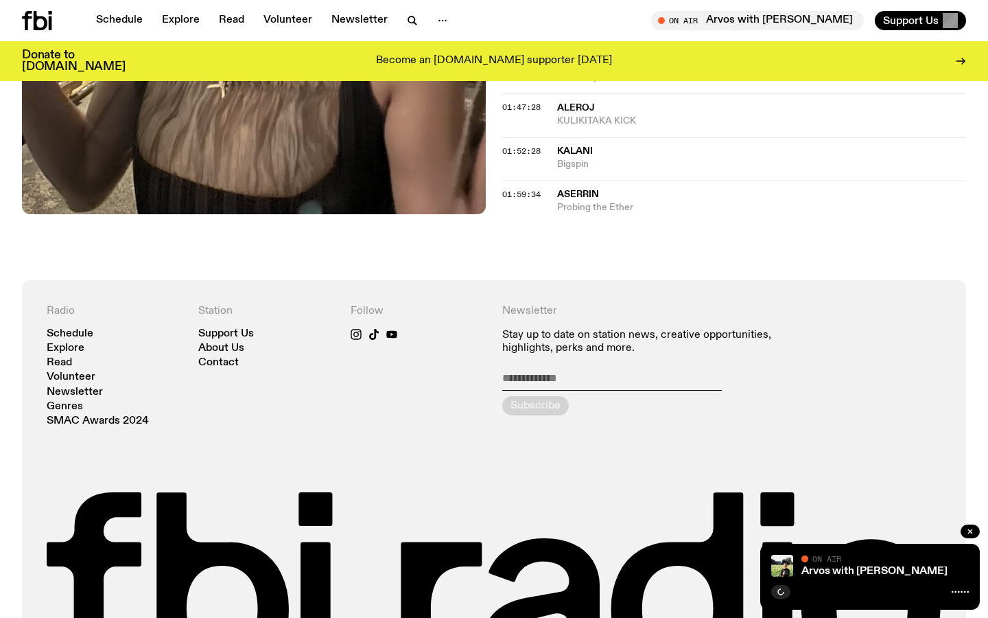
scroll to position [1599, 0]
